Goal: Transaction & Acquisition: Book appointment/travel/reservation

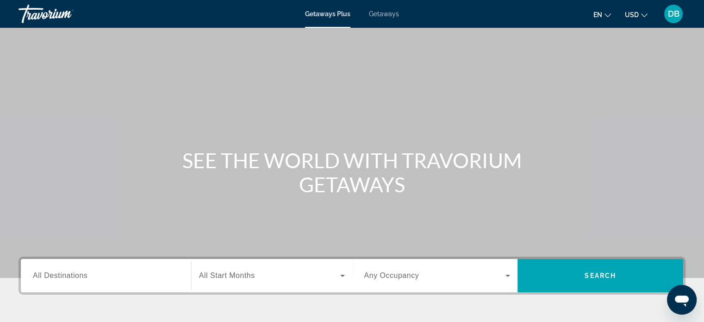
click at [380, 20] on div "Getaways Plus Getaways en English Español Français Italiano Português русский U…" at bounding box center [352, 14] width 704 height 24
click at [382, 13] on span "Getaways" at bounding box center [384, 13] width 30 height 7
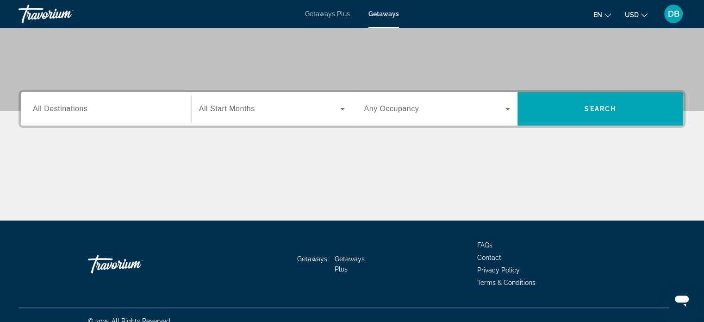
scroll to position [167, 0]
click at [99, 113] on input "Destination All Destinations" at bounding box center [106, 109] width 146 height 11
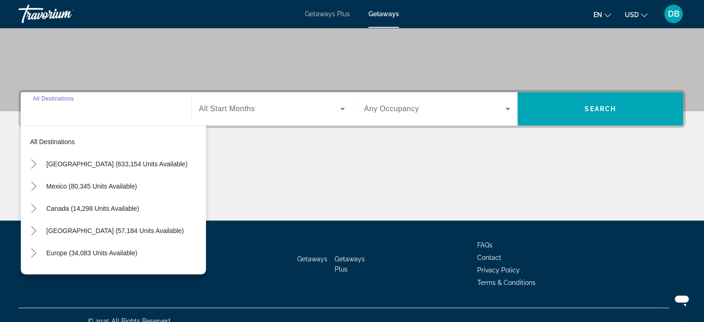
scroll to position [178, 0]
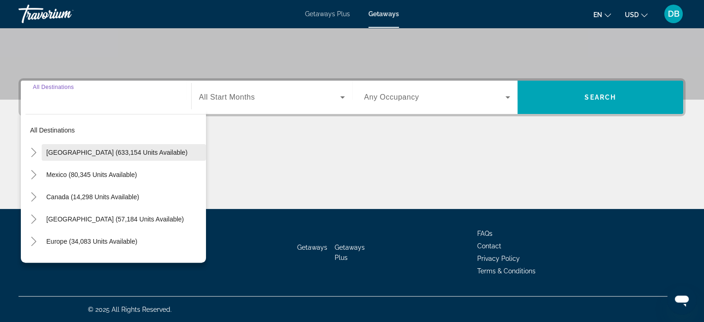
click at [99, 148] on span "Search widget" at bounding box center [124, 152] width 164 height 22
type input "**********"
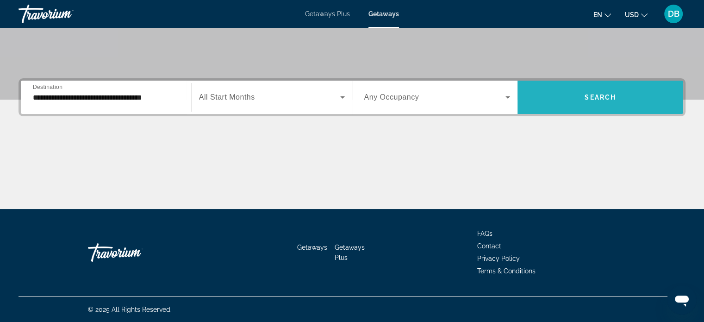
click at [593, 99] on span "Search" at bounding box center [600, 97] width 31 height 7
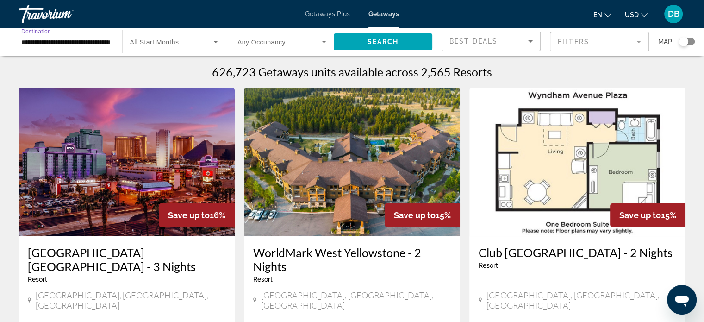
click at [83, 40] on input "**********" at bounding box center [65, 42] width 89 height 11
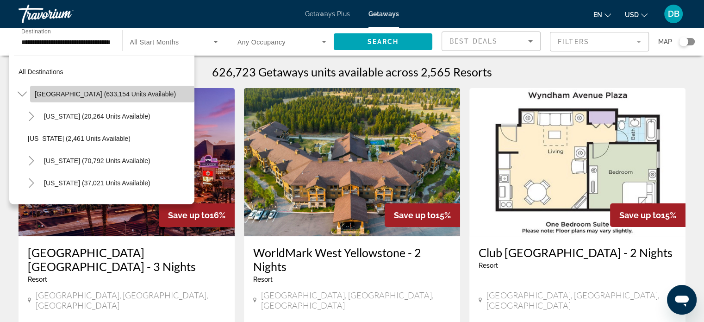
click at [118, 89] on span "Search widget" at bounding box center [112, 94] width 164 height 22
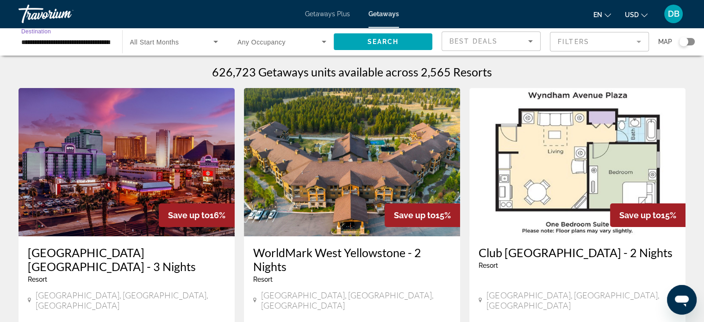
click at [92, 38] on input "**********" at bounding box center [65, 42] width 89 height 11
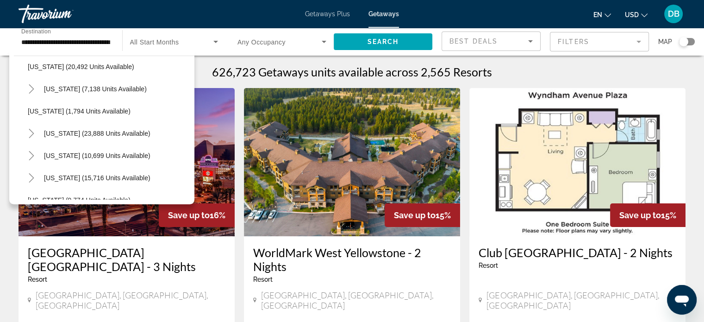
scroll to position [750, 0]
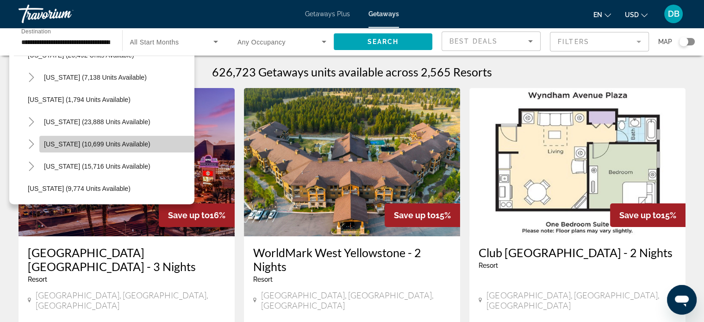
click at [138, 142] on span "[US_STATE] (10,699 units available)" at bounding box center [97, 143] width 107 height 7
type input "**********"
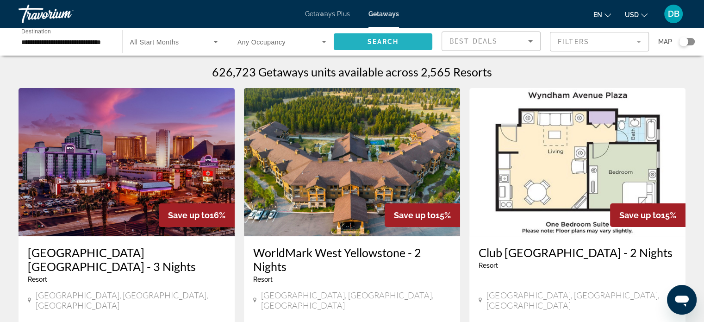
click at [364, 38] on span "Search widget" at bounding box center [383, 42] width 99 height 22
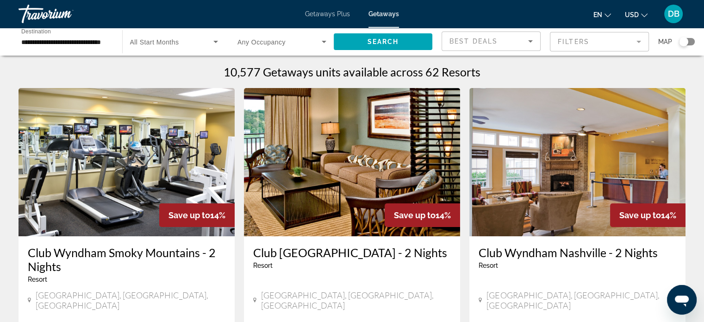
click at [591, 144] on img "Main content" at bounding box center [578, 162] width 216 height 148
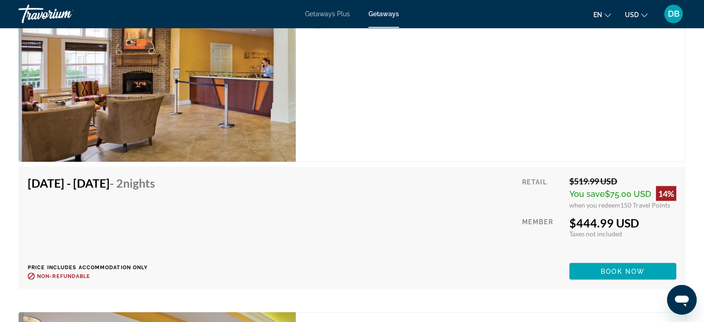
scroll to position [1814, 0]
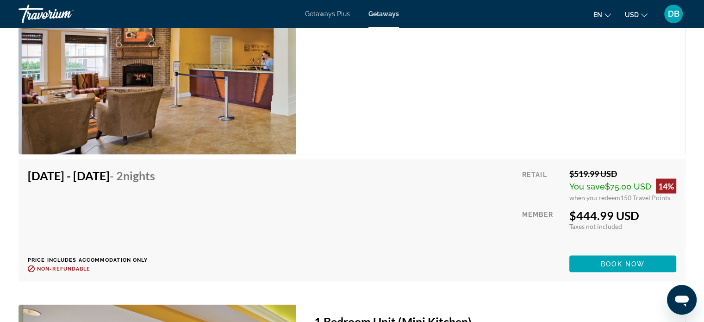
click at [686, 200] on div "[DATE] - [DATE] - 2 Nights Price includes accommodation only Refundable until :…" at bounding box center [352, 222] width 677 height 127
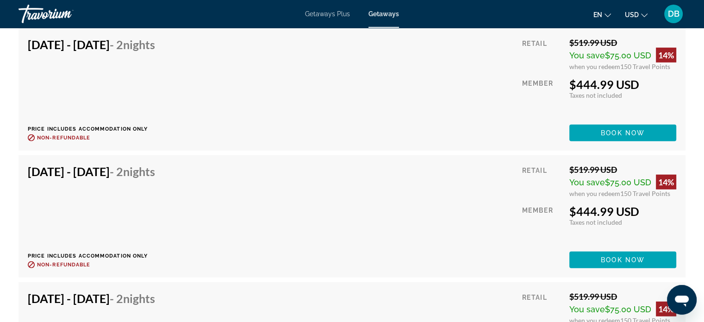
scroll to position [2545, 0]
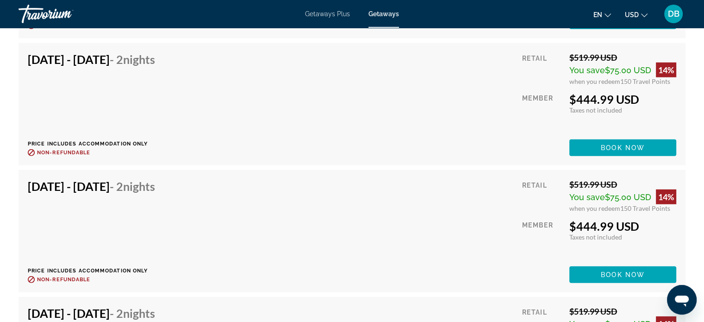
click at [451, 83] on div "[DATE] - [DATE] - 2 Nights Price includes accommodation only Refundable until :…" at bounding box center [352, 104] width 649 height 104
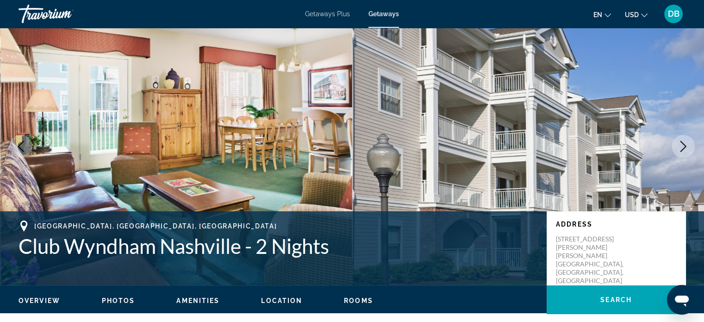
scroll to position [0, 0]
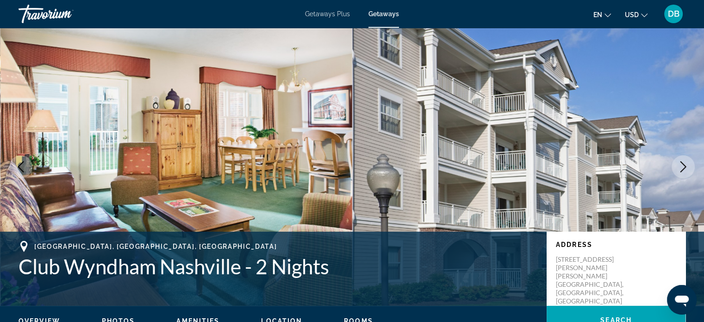
click at [379, 11] on span "Getaways" at bounding box center [384, 13] width 31 height 7
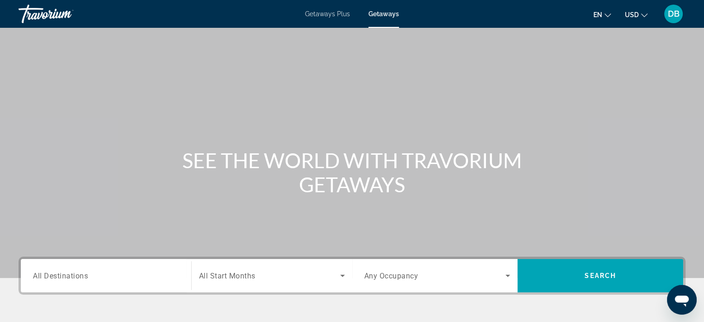
click at [379, 11] on span "Getaways" at bounding box center [384, 13] width 31 height 7
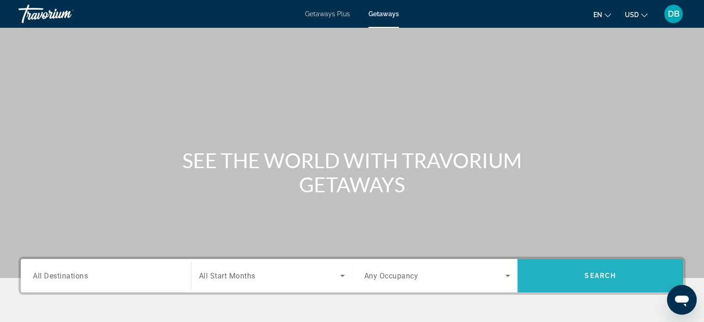
click at [582, 269] on span "Search widget" at bounding box center [601, 275] width 166 height 22
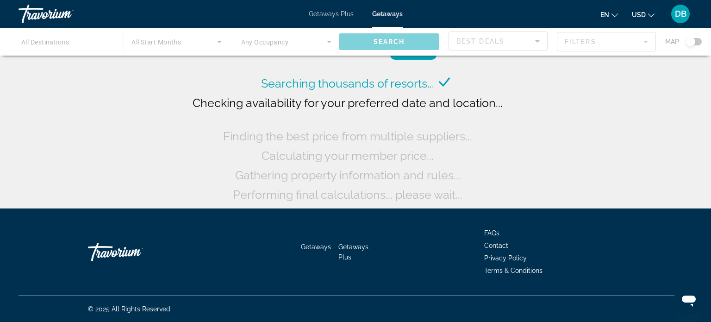
click at [70, 36] on div "Main content" at bounding box center [355, 42] width 711 height 28
click at [60, 42] on div "Main content" at bounding box center [355, 42] width 711 height 28
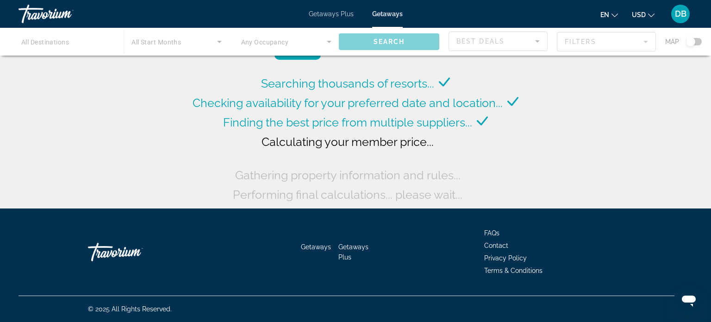
click at [60, 42] on div "Main content" at bounding box center [355, 42] width 711 height 28
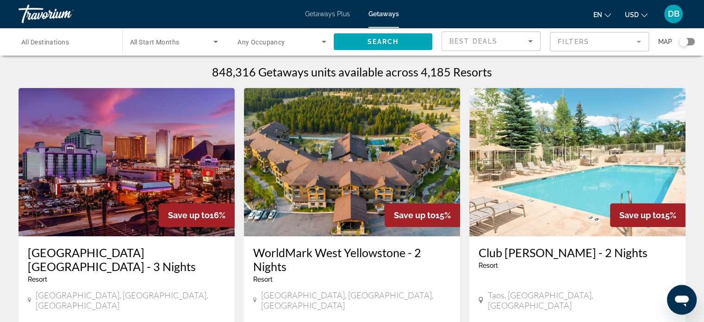
click at [63, 41] on span "All Destinations" at bounding box center [45, 41] width 48 height 7
click at [63, 41] on input "Destination All Destinations" at bounding box center [65, 42] width 89 height 11
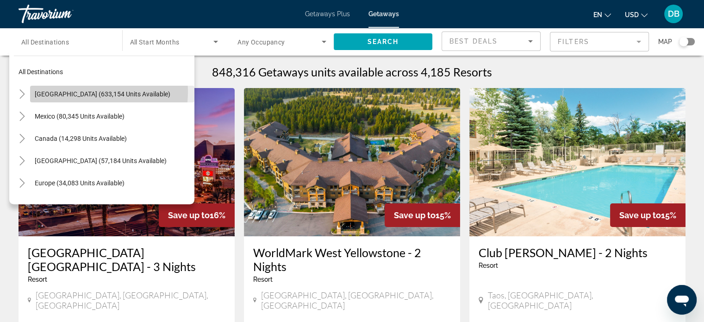
click at [81, 92] on span "[GEOGRAPHIC_DATA] (633,154 units available)" at bounding box center [103, 93] width 136 height 7
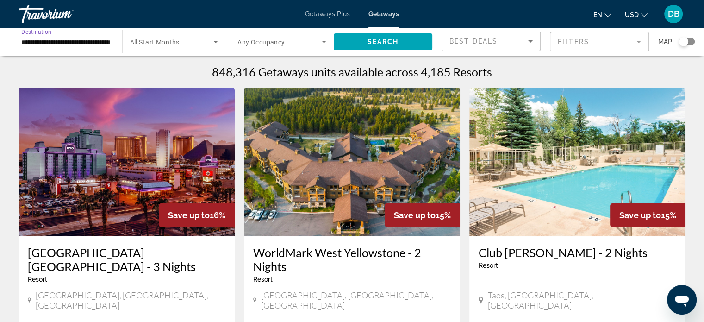
click at [70, 38] on input "**********" at bounding box center [65, 42] width 89 height 11
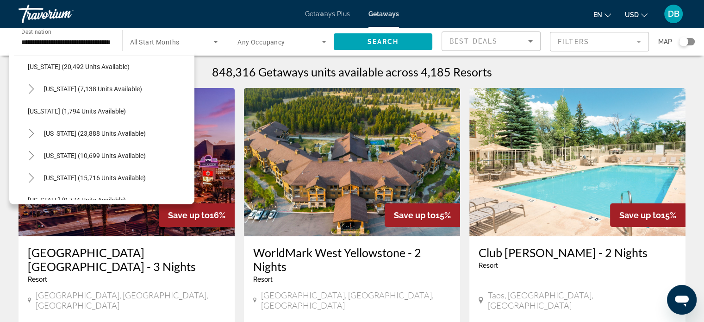
scroll to position [761, 0]
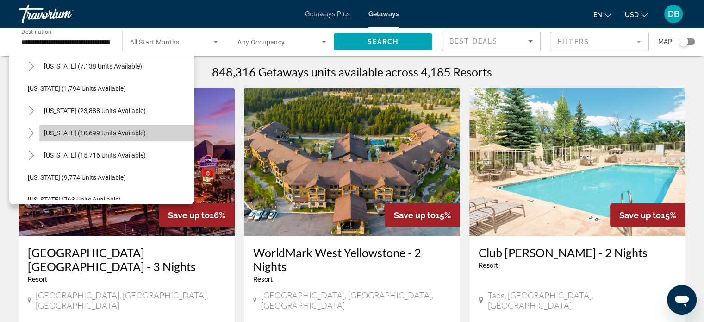
click at [140, 129] on span "[US_STATE] (10,699 units available)" at bounding box center [95, 132] width 102 height 7
type input "**********"
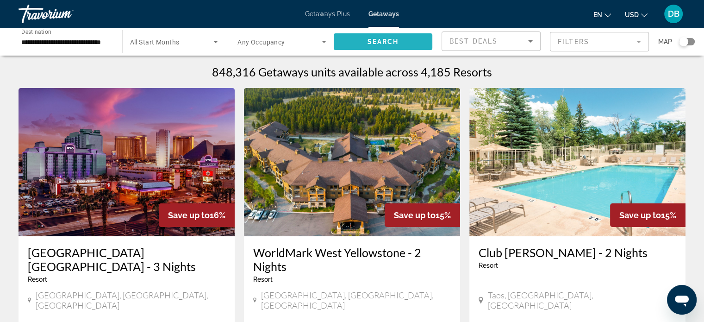
click at [369, 38] on span "Search" at bounding box center [382, 41] width 31 height 7
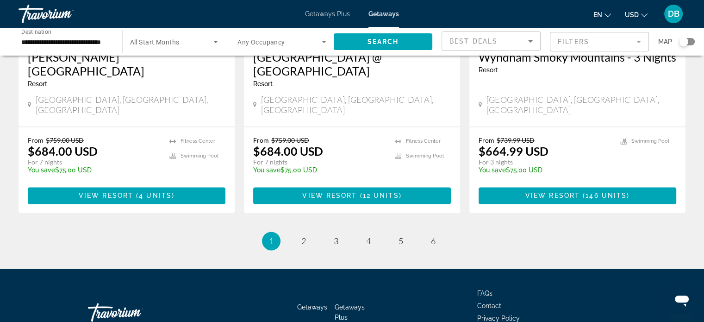
scroll to position [1204, 0]
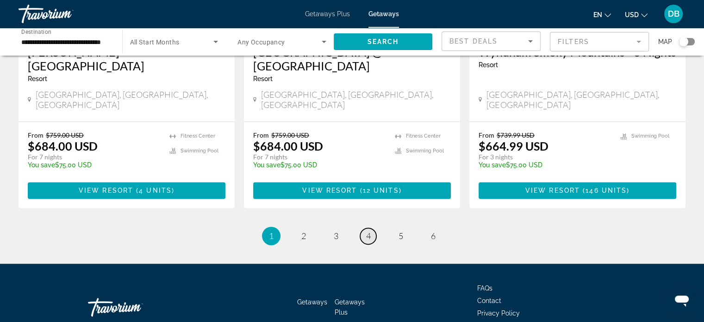
click at [370, 228] on link "page 4" at bounding box center [368, 236] width 16 height 16
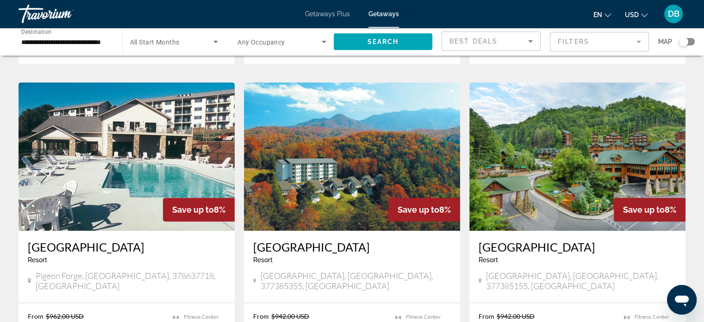
scroll to position [350, 0]
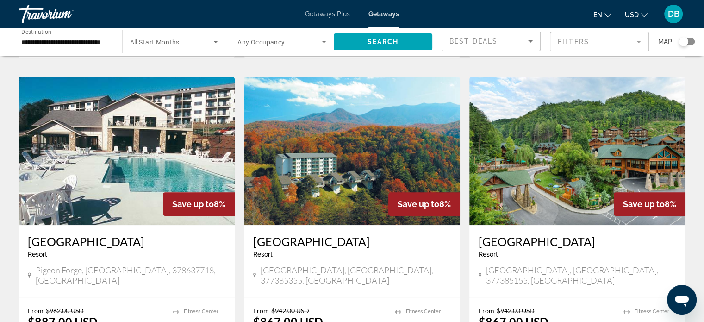
click at [322, 153] on img "Main content" at bounding box center [352, 151] width 216 height 148
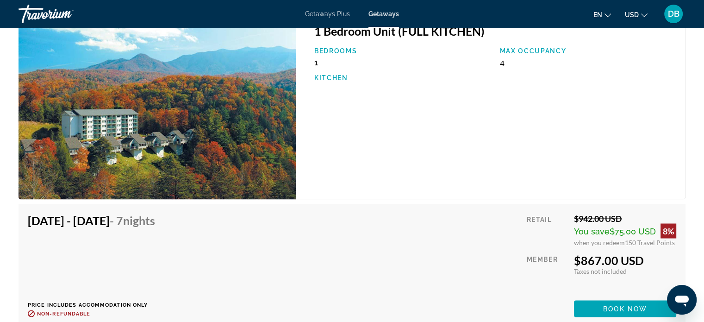
scroll to position [1641, 0]
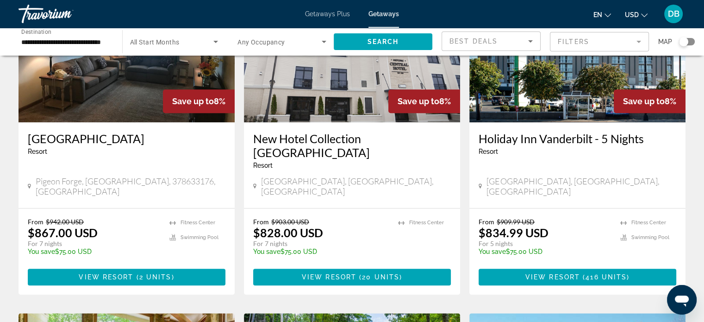
scroll to position [702, 0]
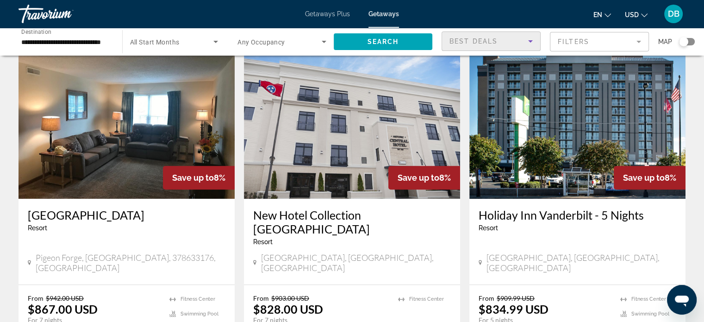
click at [530, 40] on icon "Sort by" at bounding box center [530, 41] width 5 height 2
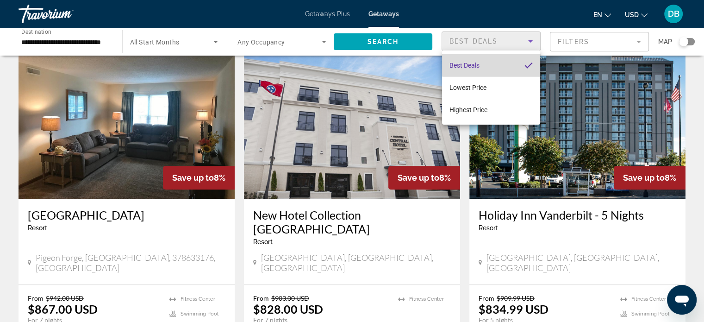
click at [496, 62] on mat-option "Best Deals" at bounding box center [491, 65] width 98 height 22
